Goal: Task Accomplishment & Management: Manage account settings

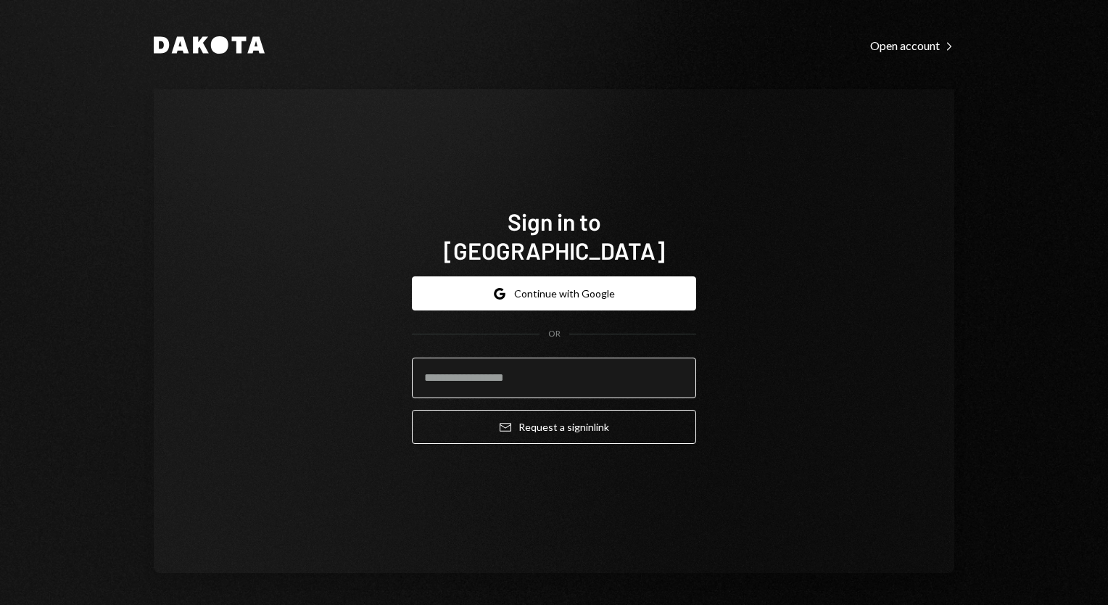
drag, startPoint x: 0, startPoint y: 0, endPoint x: 542, endPoint y: 355, distance: 648.2
click at [542, 357] on input "email" at bounding box center [554, 377] width 284 height 41
type input "**********"
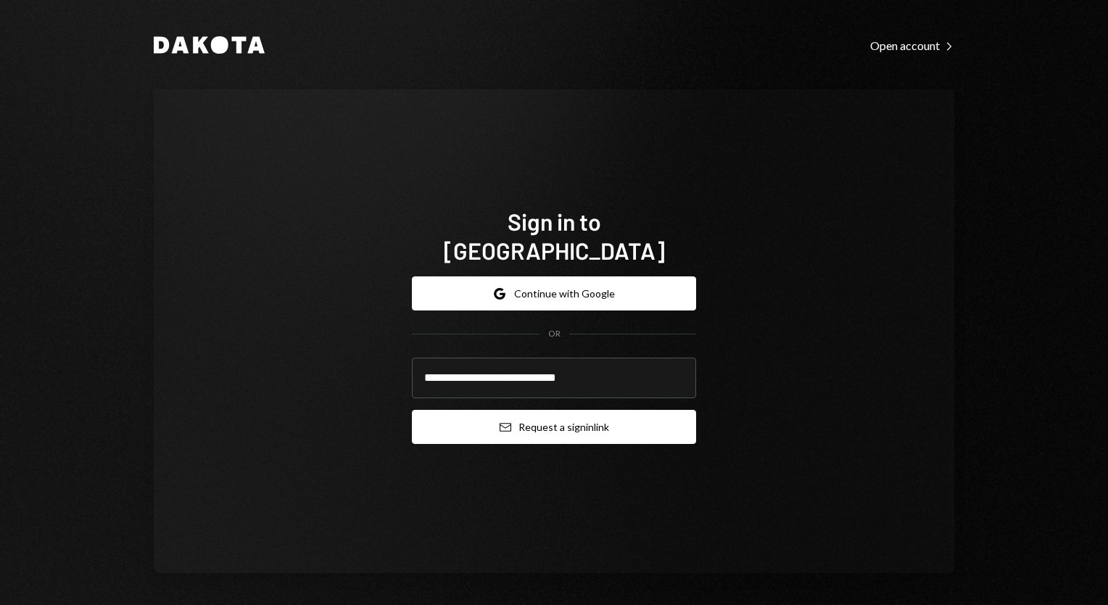
click at [560, 412] on button "Email Request a sign in link" at bounding box center [554, 427] width 284 height 34
